Goal: Information Seeking & Learning: Learn about a topic

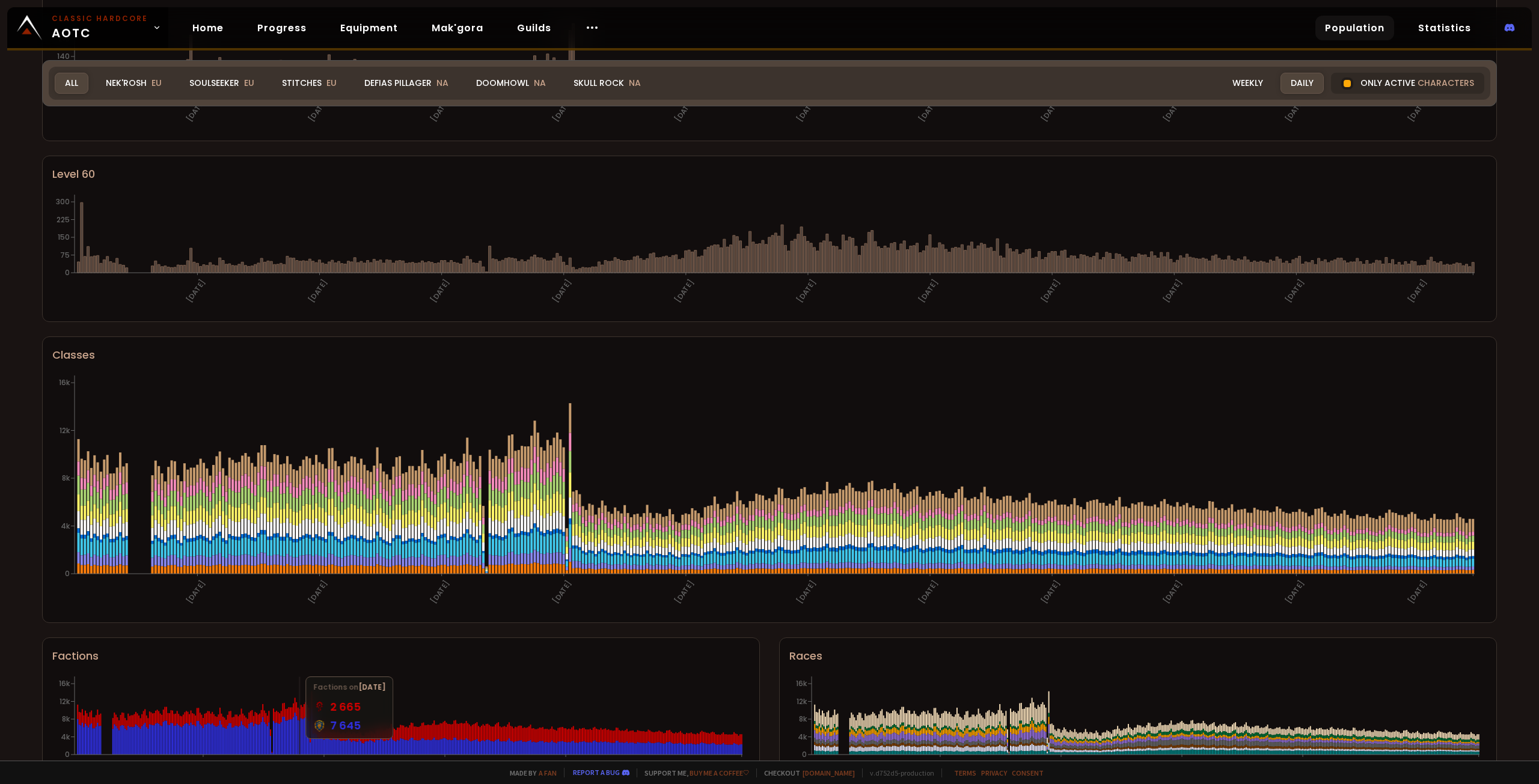
scroll to position [258, 0]
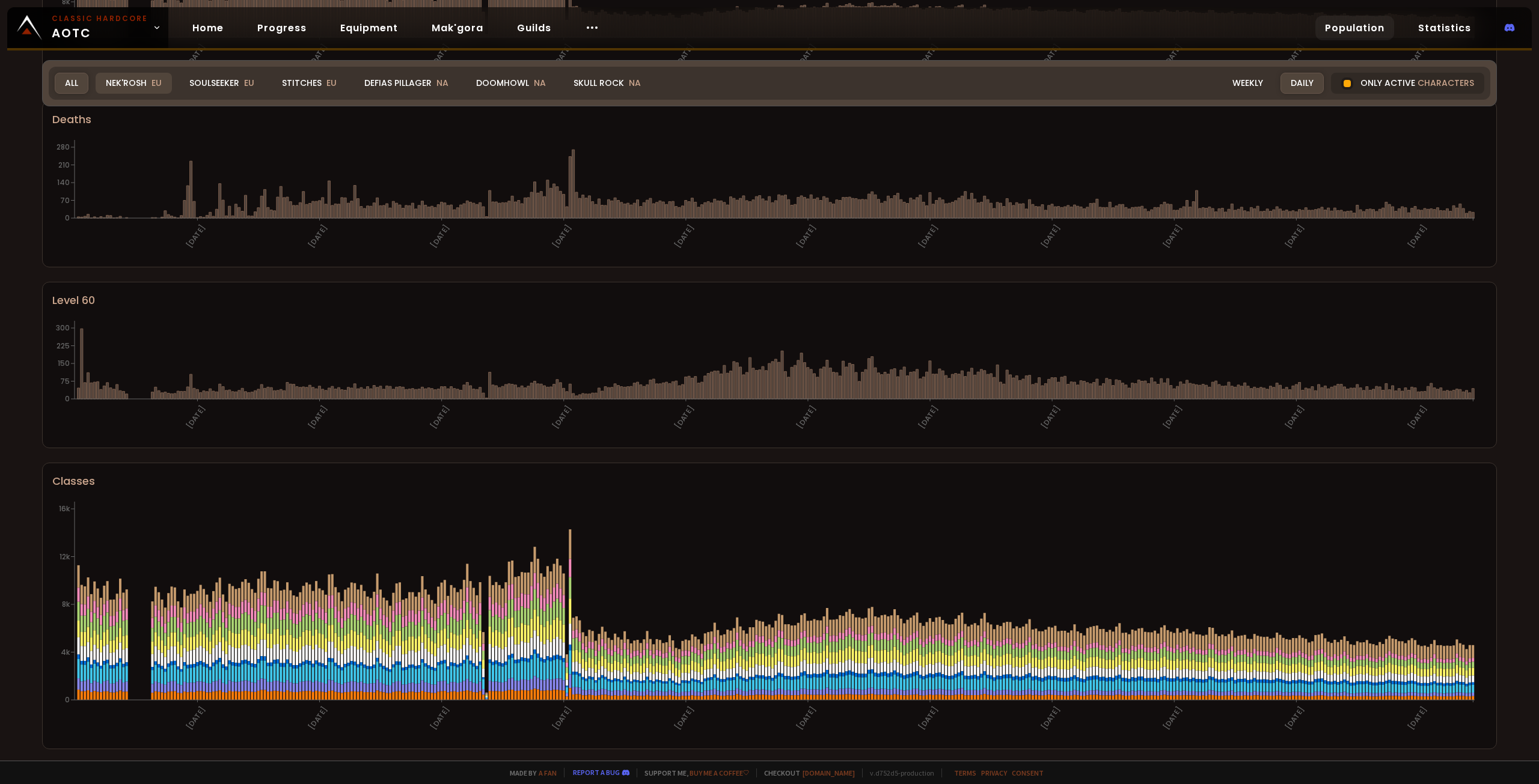
click at [143, 89] on div "Nek'Rosh EU" at bounding box center [133, 83] width 76 height 21
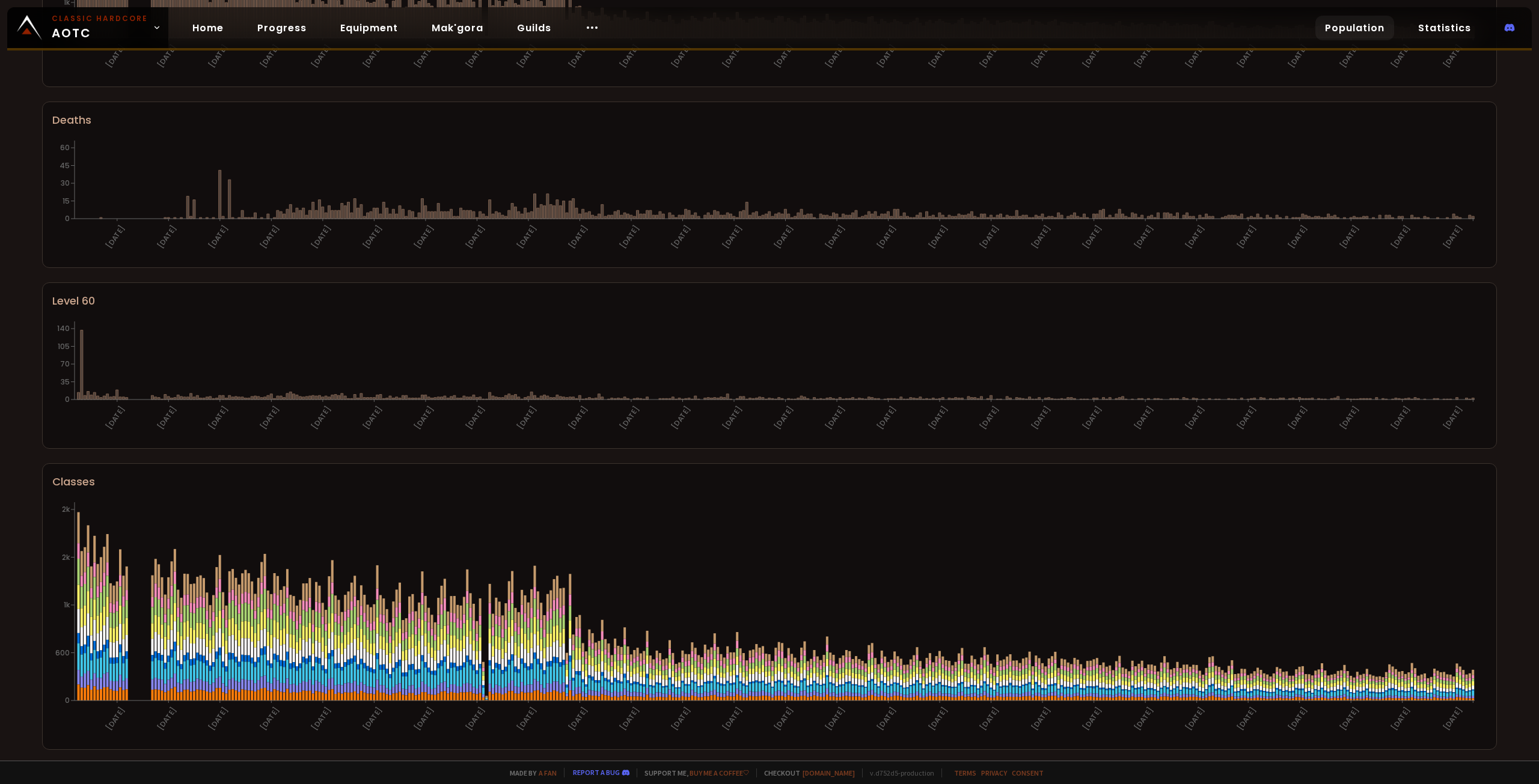
scroll to position [0, 0]
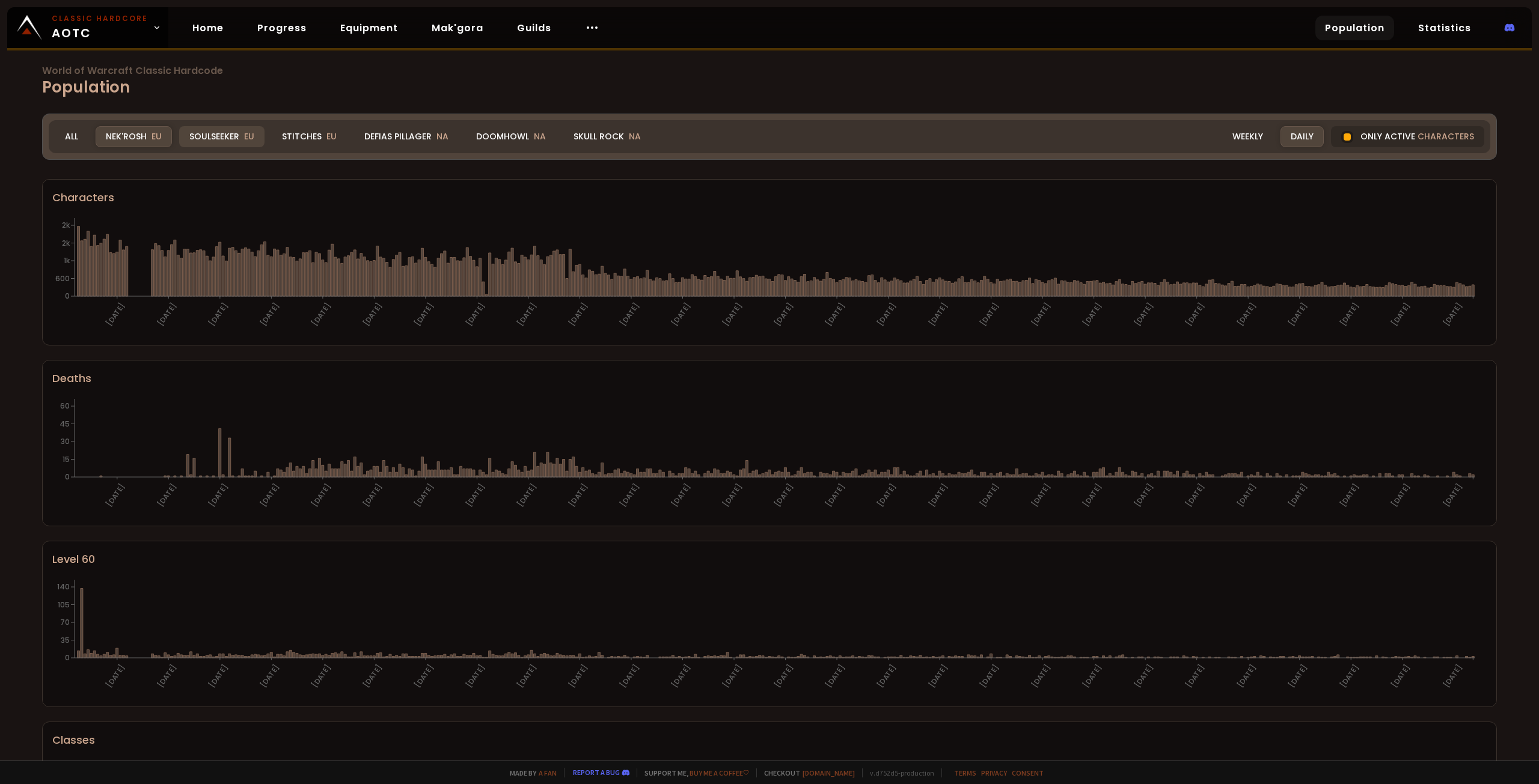
click at [223, 135] on div "Soulseeker EU" at bounding box center [222, 137] width 85 height 21
